Goal: Task Accomplishment & Management: Use online tool/utility

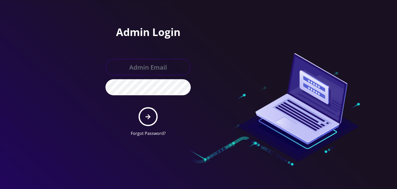
type input "[PERSON_NAME][EMAIL_ADDRESS][DOMAIN_NAME]"
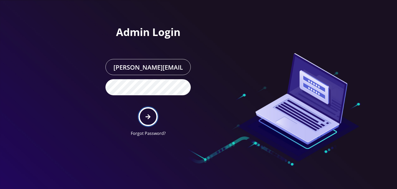
click at [149, 114] on icon "submit" at bounding box center [148, 117] width 5 height 6
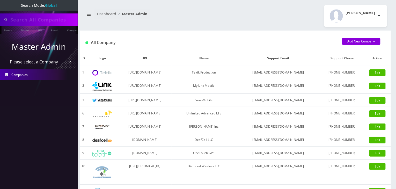
type input "damian"
click at [53, 63] on select "Please select a Company Teltik Production My Link Mobile VennMobile Unlimited A…" at bounding box center [39, 62] width 66 height 10
select select "13"
click at [6, 57] on select "Please select a Company Teltik Production My Link Mobile VennMobile Unlimited A…" at bounding box center [39, 62] width 66 height 10
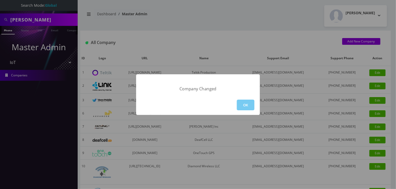
click at [249, 104] on button "OK" at bounding box center [246, 105] width 18 height 11
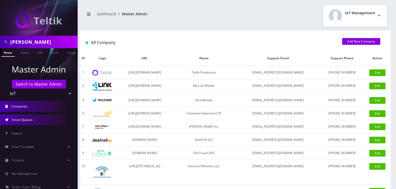
click at [25, 120] on span "Action Queues" at bounding box center [22, 119] width 21 height 4
